Goal: Task Accomplishment & Management: Complete application form

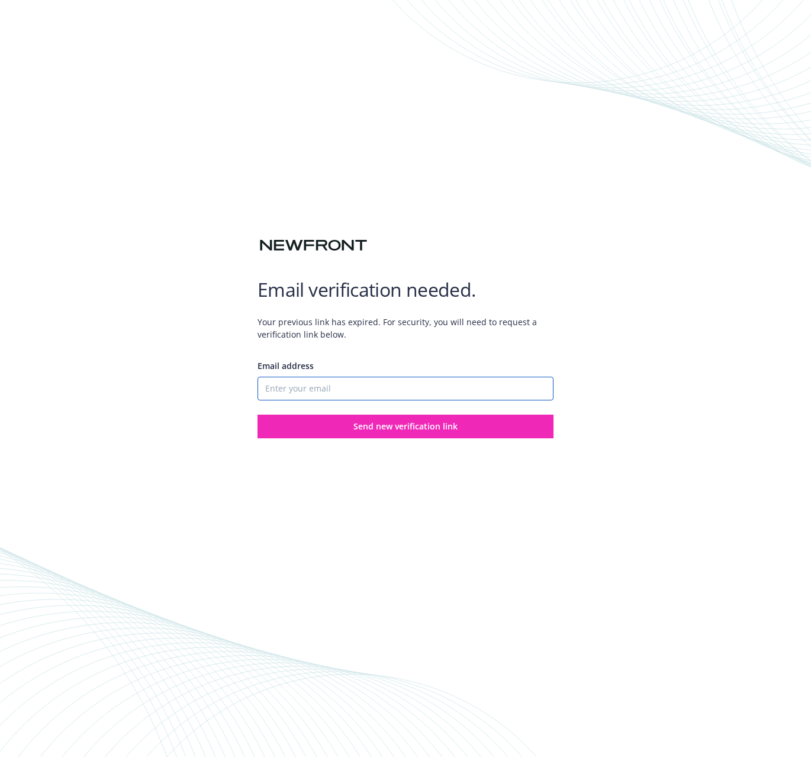
click at [375, 388] on input "Email address" at bounding box center [406, 389] width 296 height 24
type input "[PERSON_NAME][EMAIL_ADDRESS][DOMAIN_NAME]"
click at [258, 414] on button "Send new verification link" at bounding box center [406, 426] width 296 height 24
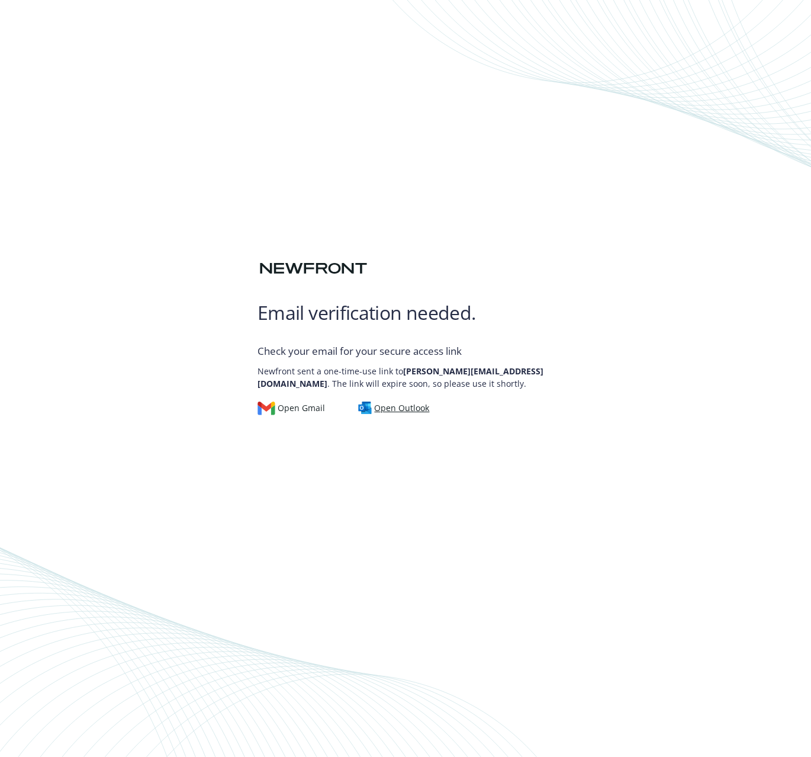
click at [407, 414] on div "Open Outlook" at bounding box center [394, 407] width 72 height 13
click at [285, 411] on div "Open Gmail" at bounding box center [291, 407] width 67 height 13
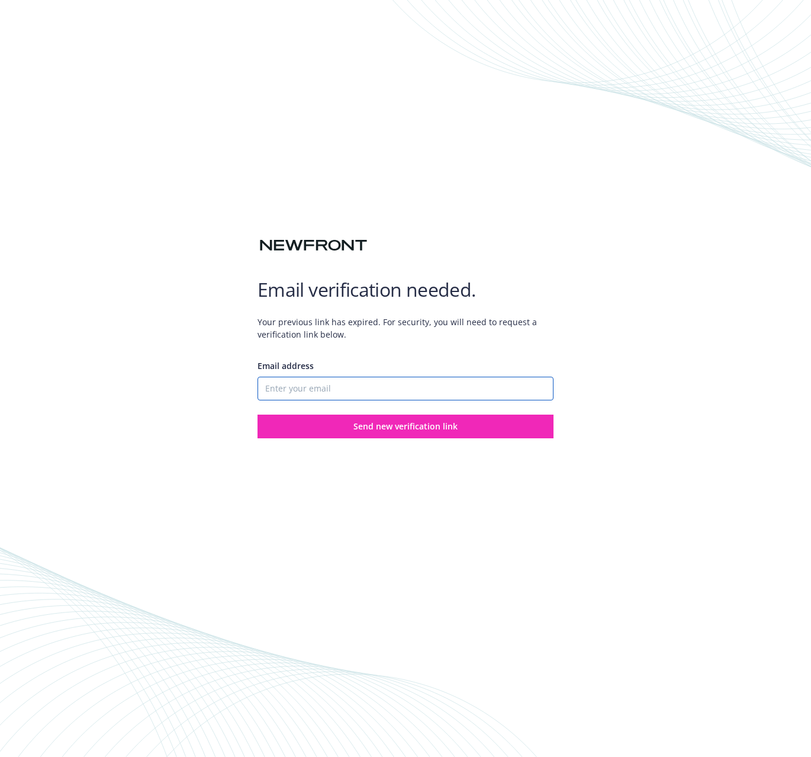
click at [293, 382] on input "Email address" at bounding box center [406, 389] width 296 height 24
type input "[PERSON_NAME][EMAIL_ADDRESS][DOMAIN_NAME]"
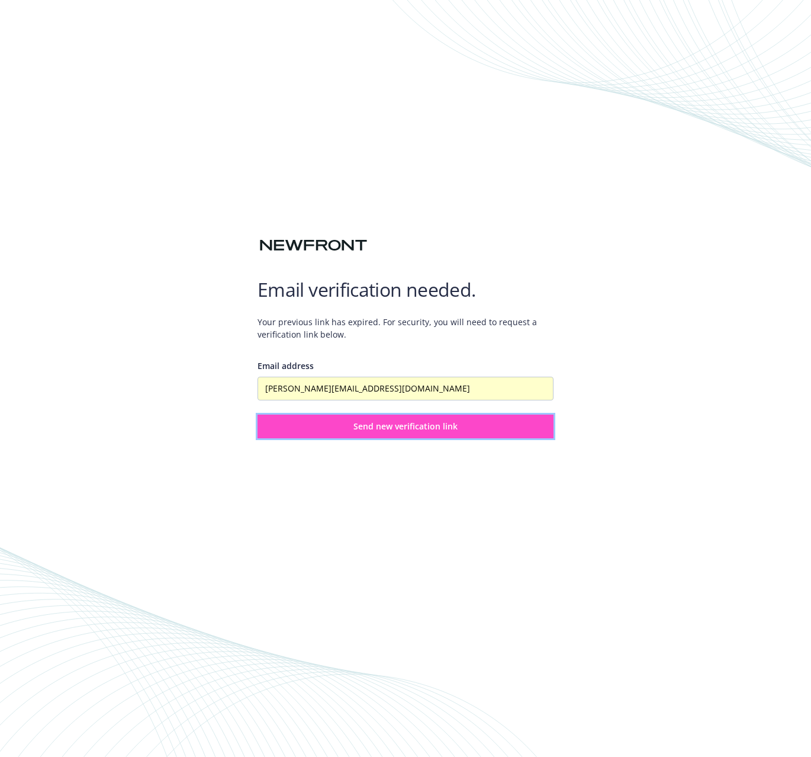
click at [345, 430] on button "Send new verification link" at bounding box center [406, 426] width 296 height 24
